Goal: Book appointment/travel/reservation

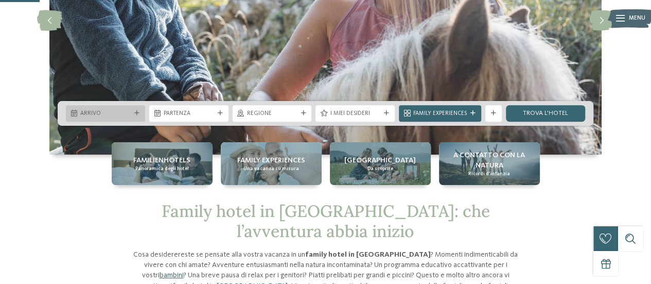
click at [138, 111] on icon at bounding box center [136, 113] width 5 height 5
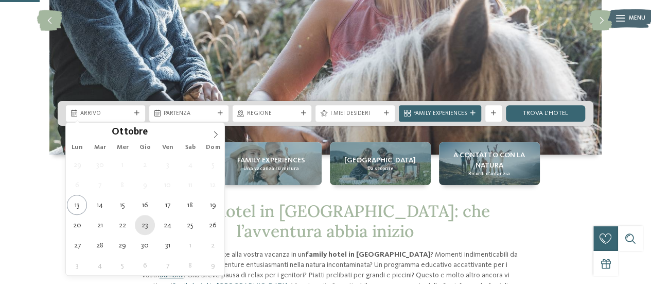
type div "23.10.2025"
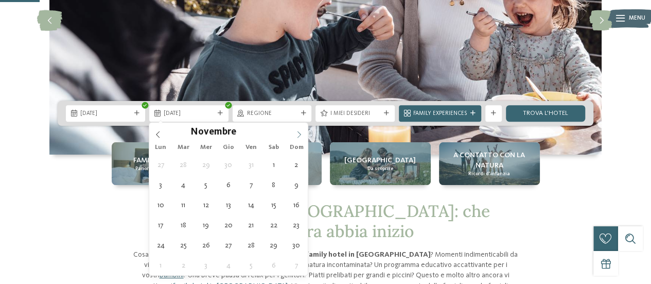
click at [300, 131] on icon at bounding box center [299, 134] width 7 height 7
type div "23.12.2025"
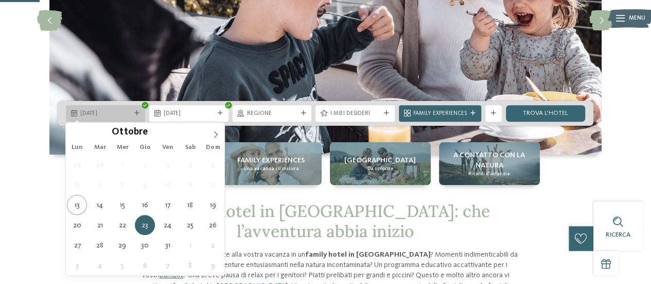
click at [103, 114] on span "23.10.2025" at bounding box center [105, 114] width 50 height 8
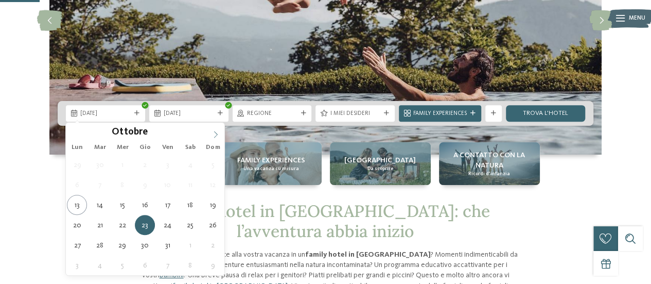
click at [213, 129] on span at bounding box center [216, 132] width 18 height 18
type div "23.12.2025"
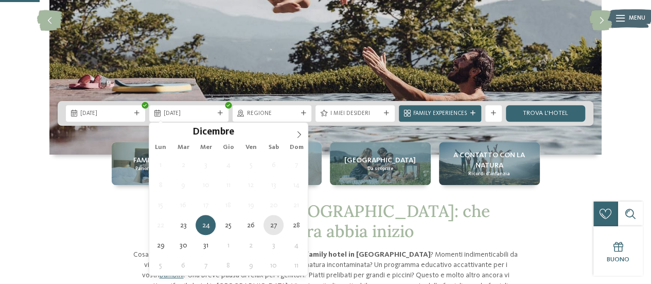
type div "27.12.2025"
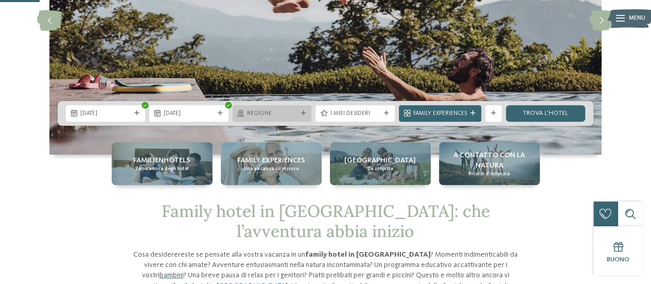
click at [279, 115] on span "Regione" at bounding box center [272, 114] width 50 height 8
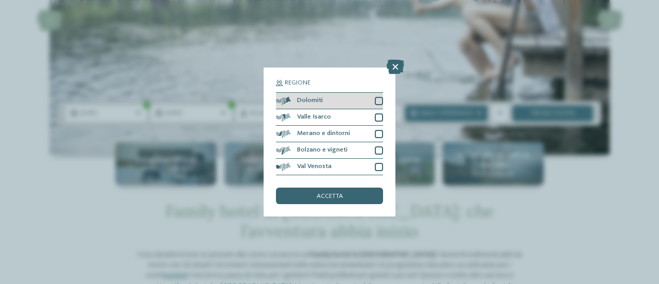
click at [360, 97] on div "Dolomiti" at bounding box center [329, 101] width 107 height 16
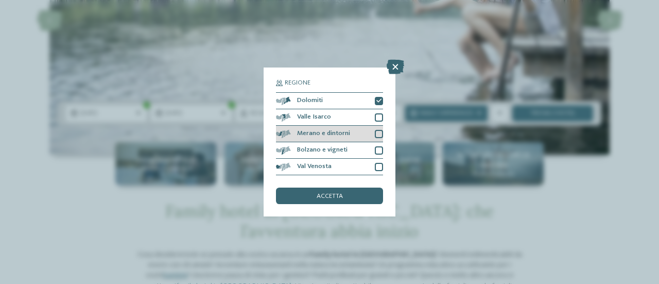
click at [376, 130] on div at bounding box center [379, 134] width 8 height 8
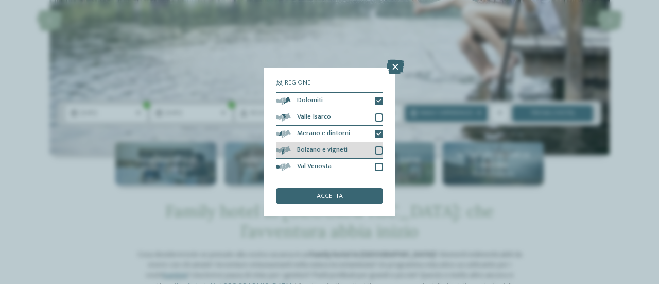
click at [380, 147] on div at bounding box center [379, 150] width 8 height 8
click at [366, 197] on div "accetta" at bounding box center [329, 195] width 107 height 16
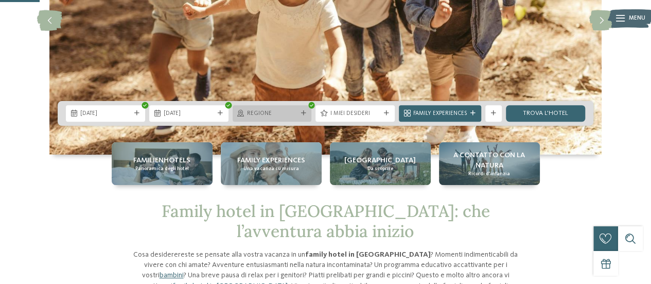
click at [303, 112] on icon at bounding box center [303, 113] width 5 height 5
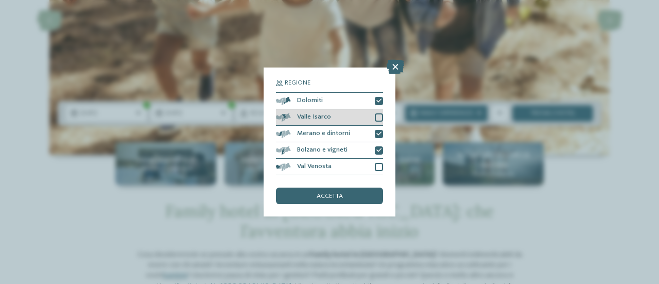
click at [376, 116] on div at bounding box center [379, 117] width 8 height 8
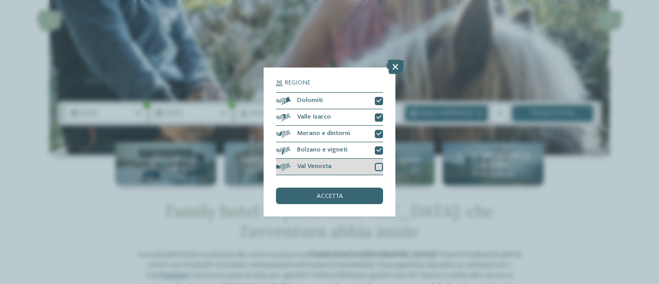
click at [376, 170] on div at bounding box center [379, 167] width 8 height 8
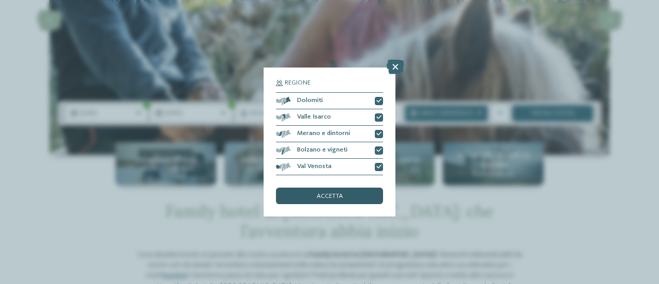
click at [355, 193] on div "accetta" at bounding box center [329, 195] width 107 height 16
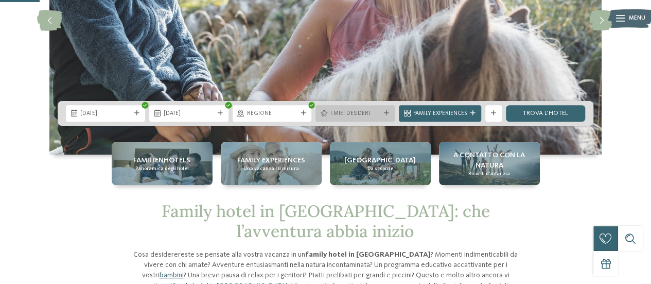
click at [349, 106] on div "I miei desideri" at bounding box center [355, 113] width 79 height 16
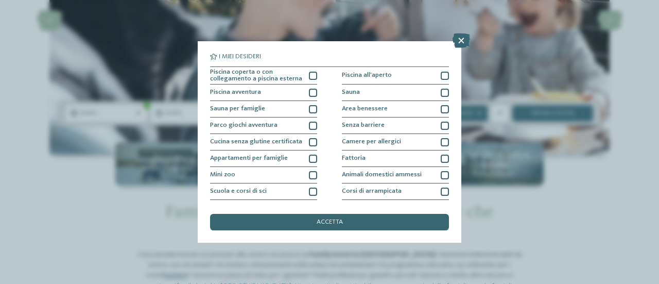
click at [34, 181] on div "I miei desideri Piscina coperta o con collegamento a piscina esterna Piscina al…" at bounding box center [329, 142] width 659 height 284
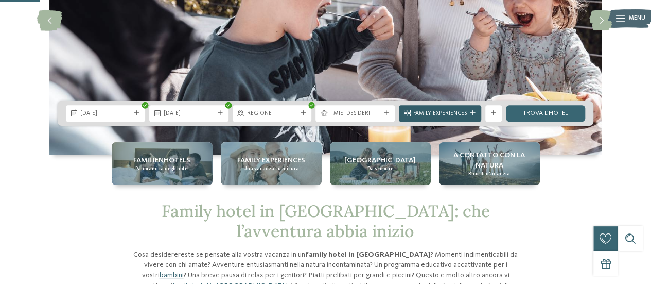
click at [471, 110] on div "Family Experiences" at bounding box center [440, 113] width 82 height 16
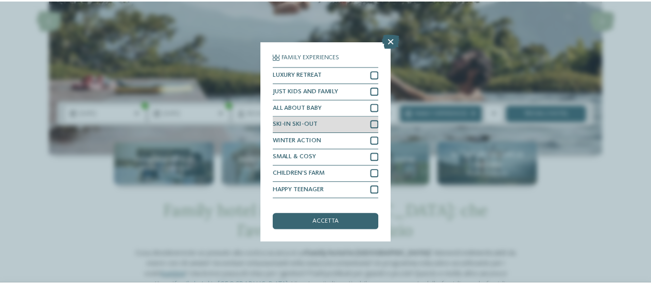
scroll to position [30, 0]
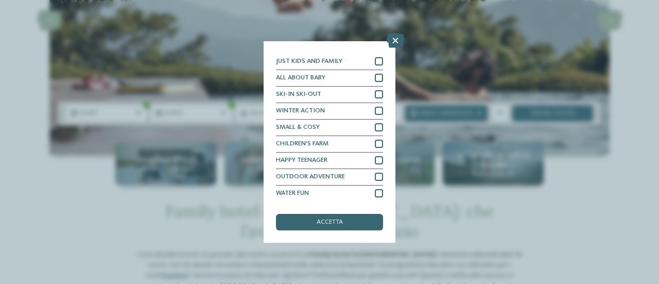
click at [651, 182] on div "Family Experiences LUXURY RETREAT JUST KIDS AND FAMILY" at bounding box center [329, 142] width 659 height 284
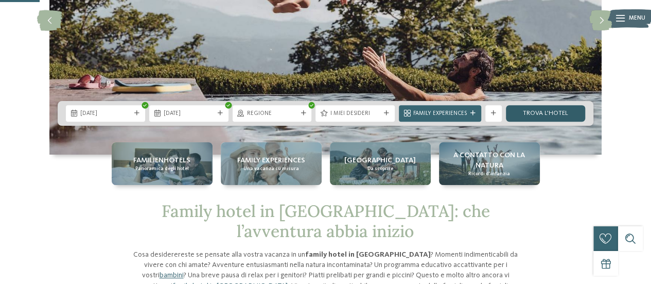
click at [571, 114] on link "trova l’hotel" at bounding box center [545, 113] width 79 height 16
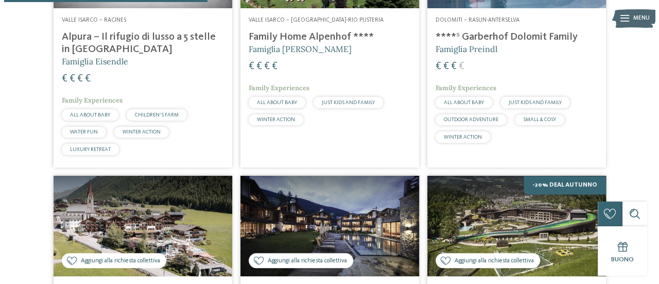
scroll to position [824, 0]
